Goal: Find specific page/section: Find specific page/section

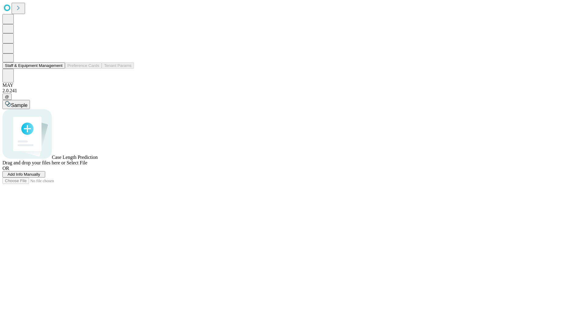
click at [58, 69] on button "Staff & Equipment Management" at bounding box center [33, 65] width 63 height 6
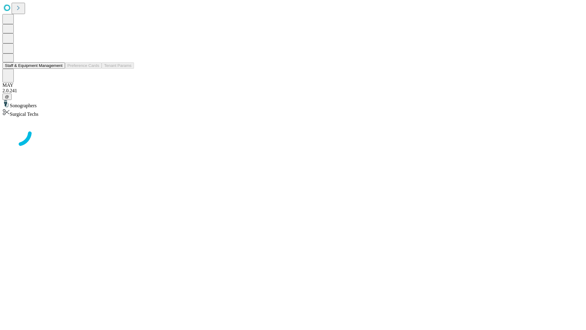
click at [58, 69] on button "Staff & Equipment Management" at bounding box center [33, 65] width 63 height 6
